Goal: Check status: Verify the current state of an ongoing process or item

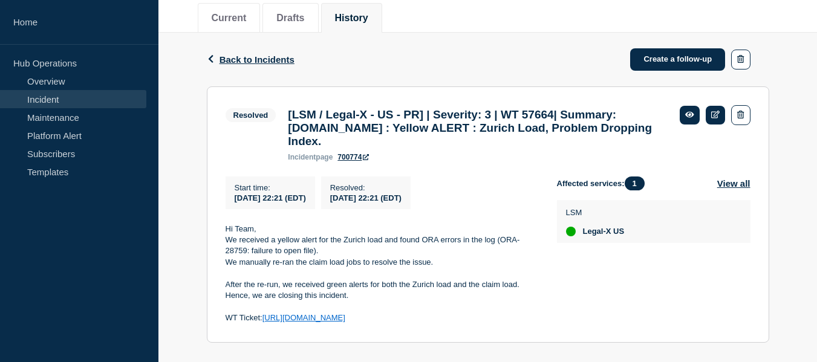
scroll to position [155, 0]
click at [107, 111] on link "Maintenance" at bounding box center [73, 117] width 146 height 18
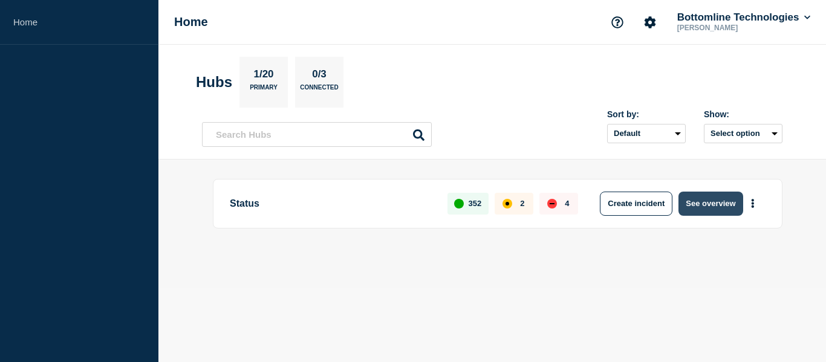
click at [705, 207] on button "See overview" at bounding box center [711, 204] width 64 height 24
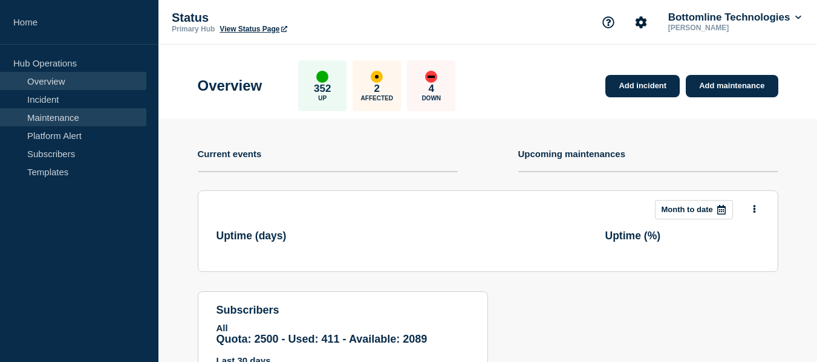
click at [108, 113] on link "Maintenance" at bounding box center [73, 117] width 146 height 18
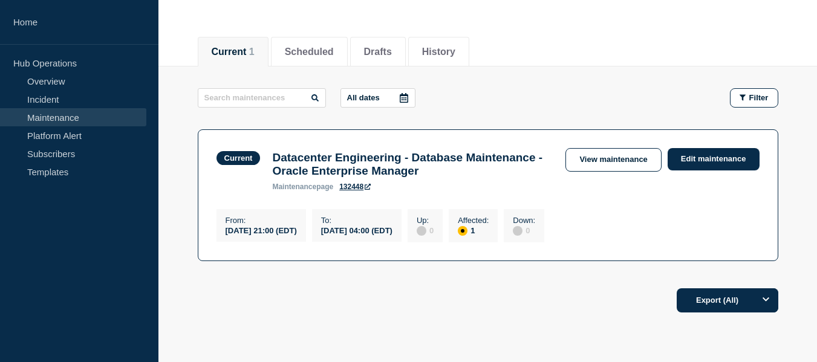
scroll to position [181, 0]
